Goal: Find specific page/section: Find specific page/section

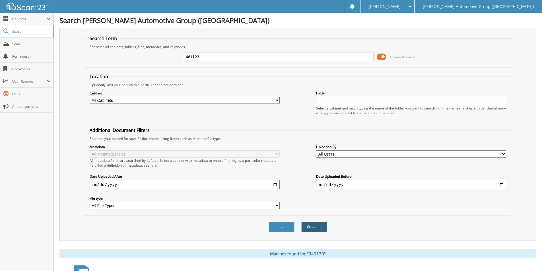
type input "461123"
click at [318, 230] on button "Search" at bounding box center [314, 227] width 26 height 11
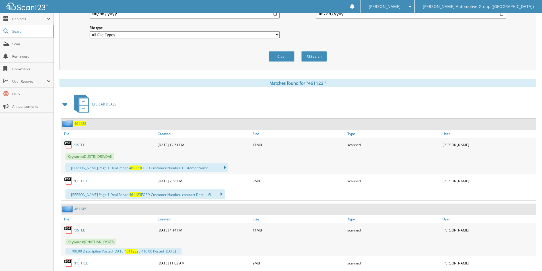
scroll to position [197, 0]
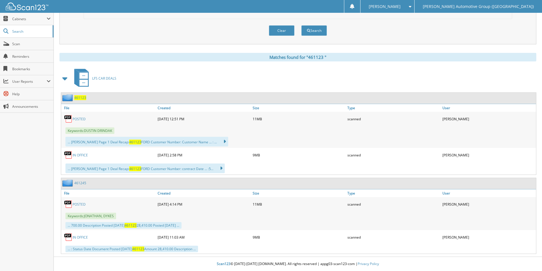
click at [78, 97] on span "4 6 1 1 2 3" at bounding box center [80, 97] width 12 height 5
